Goal: Transaction & Acquisition: Purchase product/service

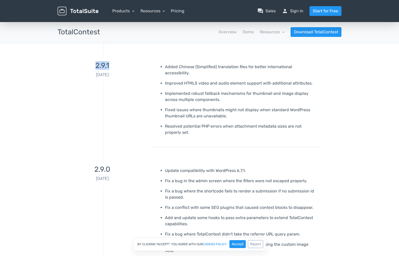
drag, startPoint x: 115, startPoint y: 66, endPoint x: 87, endPoint y: 68, distance: 28.0
click at [87, 68] on h3 "2.9.1" at bounding box center [103, 66] width 90 height 8
click at [122, 166] on h3 "2.9.0" at bounding box center [103, 169] width 90 height 8
click at [118, 167] on h3 "2.9.0" at bounding box center [103, 169] width 90 height 8
drag, startPoint x: 119, startPoint y: 172, endPoint x: 86, endPoint y: 171, distance: 33.0
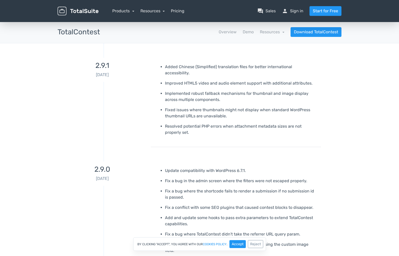
click at [86, 175] on p "2025-02-09" at bounding box center [103, 178] width 90 height 6
drag, startPoint x: 89, startPoint y: 163, endPoint x: 118, endPoint y: 163, distance: 29.2
click at [118, 165] on h3 "2.9.0" at bounding box center [103, 169] width 90 height 8
drag, startPoint x: 198, startPoint y: 119, endPoint x: 214, endPoint y: 122, distance: 15.5
click at [208, 123] on p "Resolved potential PHP errors when attachment metadata sizes are not properly s…" at bounding box center [241, 129] width 152 height 12
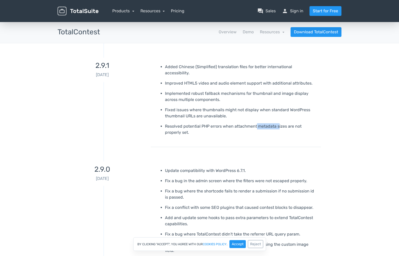
click at [282, 123] on p "Resolved potential PHP errors when attachment metadata sizes are not properly s…" at bounding box center [241, 129] width 152 height 12
drag, startPoint x: 182, startPoint y: 104, endPoint x: 209, endPoint y: 104, distance: 26.9
click at [204, 107] on p "Fixed issues where thumbnails might not display when standard WordPress thumbna…" at bounding box center [241, 113] width 152 height 12
drag, startPoint x: 190, startPoint y: 84, endPoint x: 196, endPoint y: 84, distance: 5.9
click at [196, 84] on ul "Added Chinese (Simplified) translation files for better international accessibi…" at bounding box center [236, 100] width 162 height 72
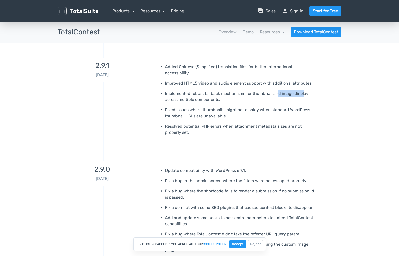
drag, startPoint x: 284, startPoint y: 86, endPoint x: 304, endPoint y: 90, distance: 20.3
click at [303, 90] on p "Implemented robust fallback mechanisms for thumbnail and image display across m…" at bounding box center [241, 96] width 152 height 12
click at [212, 90] on p "Implemented robust fallback mechanisms for thumbnail and image display across m…" at bounding box center [241, 96] width 152 height 12
drag, startPoint x: 184, startPoint y: 77, endPoint x: 217, endPoint y: 79, distance: 33.1
click at [214, 80] on p "Improved HTML5 video and audio element support with additional attributes." at bounding box center [241, 83] width 152 height 6
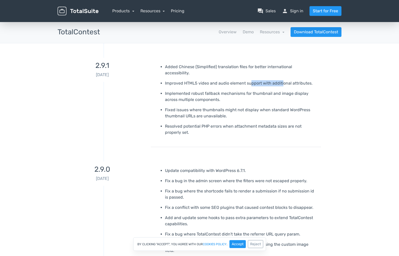
drag, startPoint x: 267, startPoint y: 77, endPoint x: 286, endPoint y: 78, distance: 19.2
click at [283, 80] on p "Improved HTML5 video and audio element support with additional attributes." at bounding box center [241, 83] width 152 height 6
click at [302, 80] on p "Improved HTML5 video and audio element support with additional attributes." at bounding box center [241, 83] width 152 height 6
drag, startPoint x: 297, startPoint y: 77, endPoint x: 280, endPoint y: 80, distance: 17.1
click at [281, 80] on p "Improved HTML5 video and audio element support with additional attributes." at bounding box center [241, 83] width 152 height 6
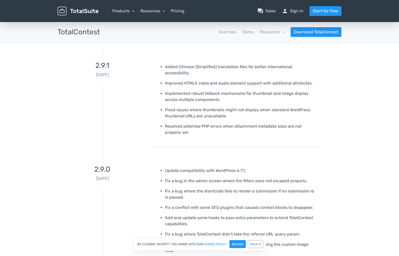
click at [212, 80] on p "Improved HTML5 video and audio element support with additional attributes." at bounding box center [241, 83] width 152 height 6
drag, startPoint x: 250, startPoint y: 68, endPoint x: 281, endPoint y: 70, distance: 31.3
click at [270, 70] on ul "Added Chinese (Simplified) translation files for better international accessibi…" at bounding box center [236, 100] width 162 height 72
click at [182, 12] on link "Pricing" at bounding box center [178, 11] width 14 height 6
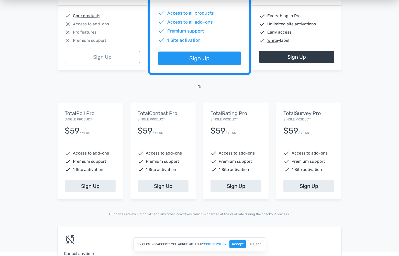
scroll to position [132, 0]
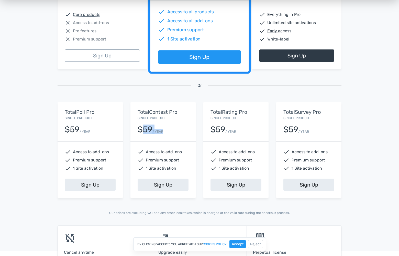
drag, startPoint x: 142, startPoint y: 130, endPoint x: 176, endPoint y: 130, distance: 33.5
click at [176, 130] on div "$59 / YEAR" at bounding box center [163, 127] width 51 height 13
drag, startPoint x: 159, startPoint y: 149, endPoint x: 180, endPoint y: 153, distance: 21.8
click at [180, 153] on span "Access to add-ons" at bounding box center [164, 152] width 36 height 6
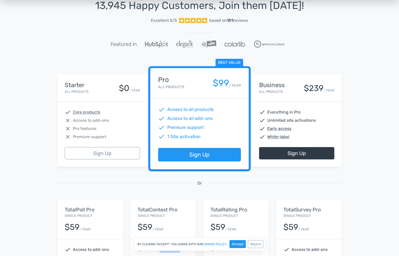
scroll to position [35, 0]
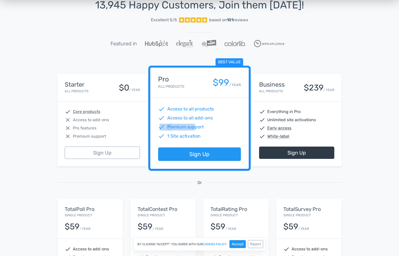
drag, startPoint x: 195, startPoint y: 126, endPoint x: 159, endPoint y: 128, distance: 35.8
click at [160, 128] on div "check Premium support" at bounding box center [199, 127] width 83 height 7
drag, startPoint x: 174, startPoint y: 119, endPoint x: 204, endPoint y: 116, distance: 30.5
click at [204, 116] on span "Access to all add-ons" at bounding box center [190, 118] width 46 height 7
drag, startPoint x: 206, startPoint y: 110, endPoint x: 181, endPoint y: 111, distance: 25.1
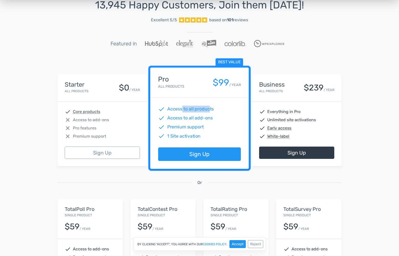
click at [181, 111] on span "Access to all products" at bounding box center [190, 109] width 47 height 7
drag, startPoint x: 189, startPoint y: 135, endPoint x: 186, endPoint y: 135, distance: 2.8
click at [187, 135] on span "1 Site activation" at bounding box center [184, 135] width 34 height 7
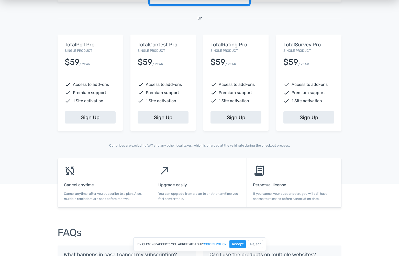
scroll to position [237, 0]
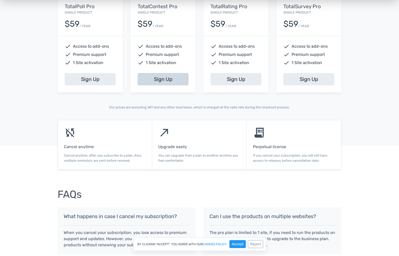
click at [167, 80] on link "Sign Up" at bounding box center [163, 79] width 51 height 12
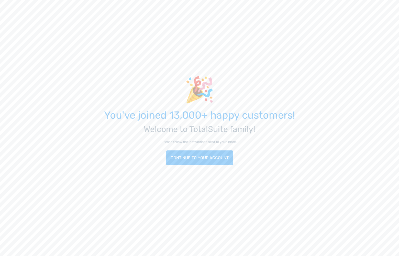
click at [206, 135] on div "🎉 You've joined 13,000+ happy customers! Welcome to TotalSuite family! Please f…" at bounding box center [200, 124] width 284 height 96
click at [204, 159] on link "Continue to your account" at bounding box center [199, 157] width 67 height 15
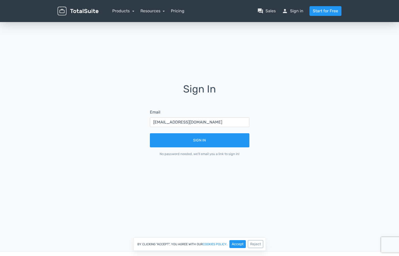
click at [197, 138] on button "Sign In" at bounding box center [199, 140] width 99 height 14
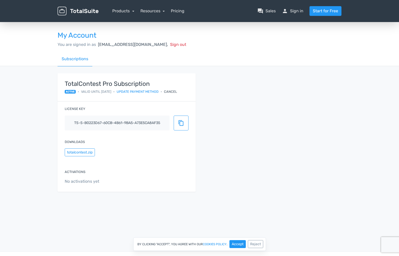
click at [120, 165] on div "Activations No activations yet" at bounding box center [127, 176] width 138 height 29
click at [84, 151] on button "totalcontest.zip" at bounding box center [80, 152] width 30 height 8
click at [236, 66] on div "TotalContest Pro Subscription active • Valid until 14/10/2026 • Update payment …" at bounding box center [200, 135] width 292 height 139
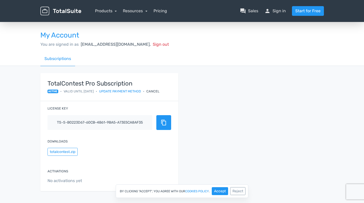
click at [165, 122] on span "content_copy" at bounding box center [164, 123] width 6 height 6
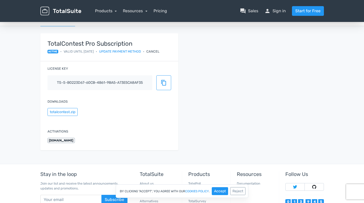
scroll to position [45, 0]
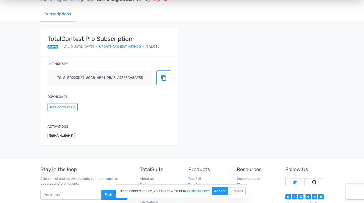
click at [109, 135] on div "[DOMAIN_NAME]" at bounding box center [110, 135] width 124 height 5
click at [112, 131] on div "Activations [DOMAIN_NAME]" at bounding box center [109, 131] width 138 height 28
